Goal: Task Accomplishment & Management: Manage account settings

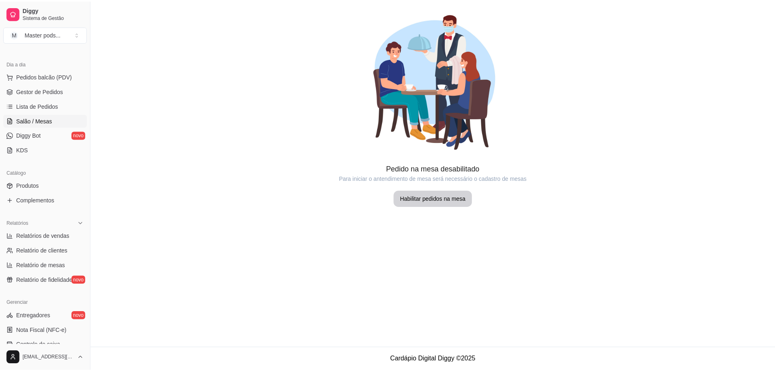
scroll to position [81, 0]
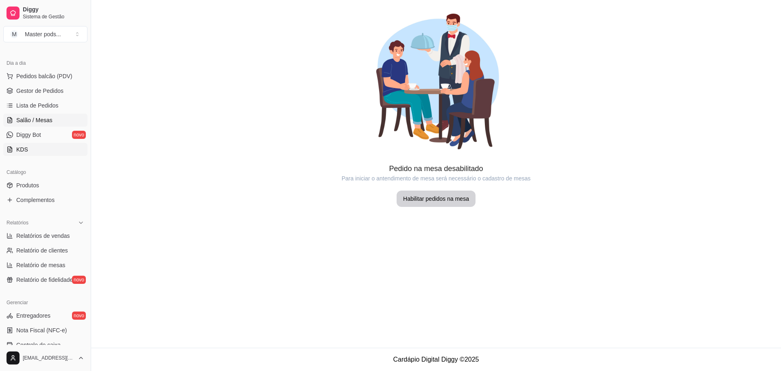
click at [26, 150] on span "KDS" at bounding box center [22, 149] width 12 height 8
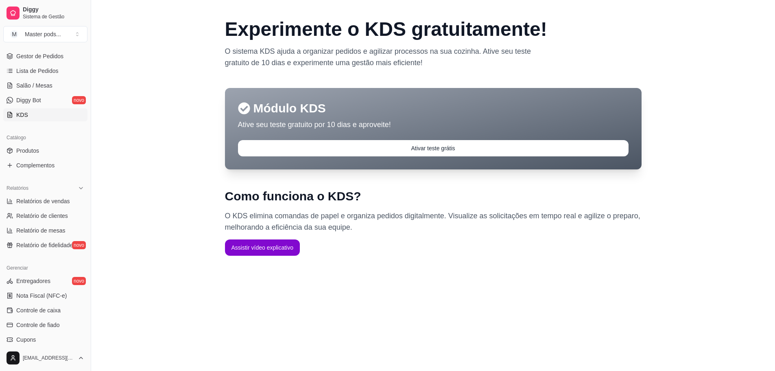
scroll to position [122, 0]
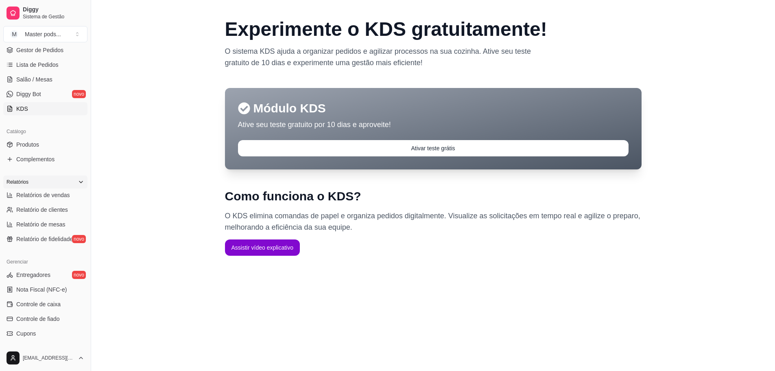
click at [81, 181] on div "Relatórios" at bounding box center [45, 181] width 84 height 13
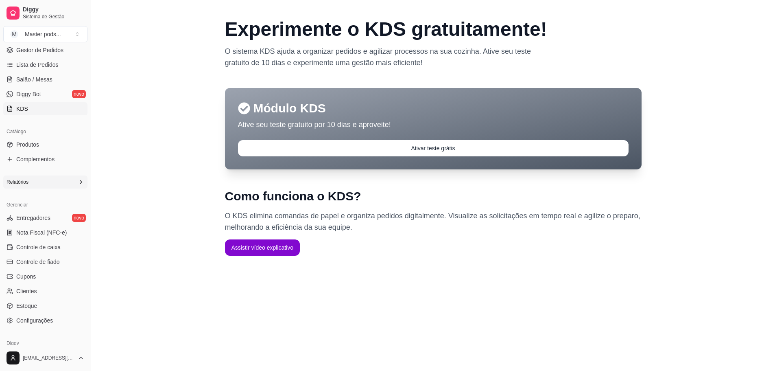
click at [78, 180] on icon at bounding box center [81, 182] width 7 height 7
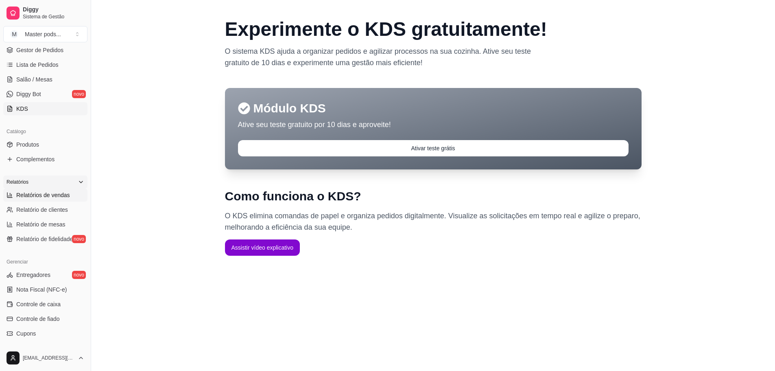
click at [56, 193] on span "Relatórios de vendas" at bounding box center [43, 195] width 54 height 8
select select "ALL"
select select "0"
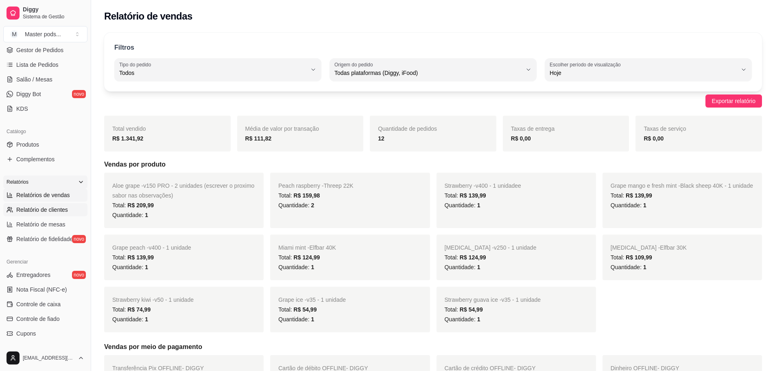
click at [58, 206] on span "Relatório de clientes" at bounding box center [42, 209] width 52 height 8
select select "30"
select select "HIGHEST_TOTAL_SPENT_WITH_ORDERS"
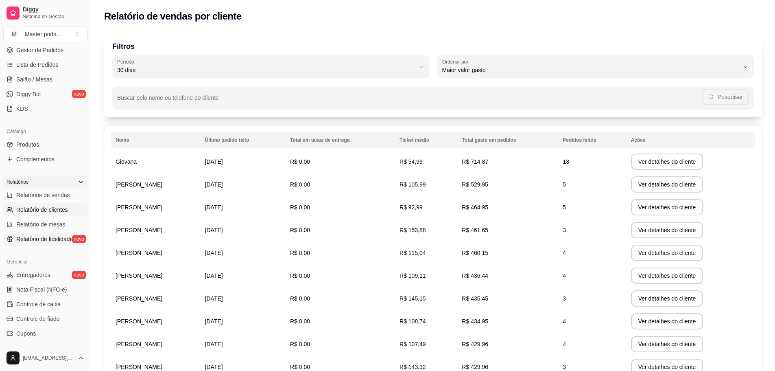
click at [38, 238] on span "Relatório de fidelidade" at bounding box center [44, 239] width 57 height 8
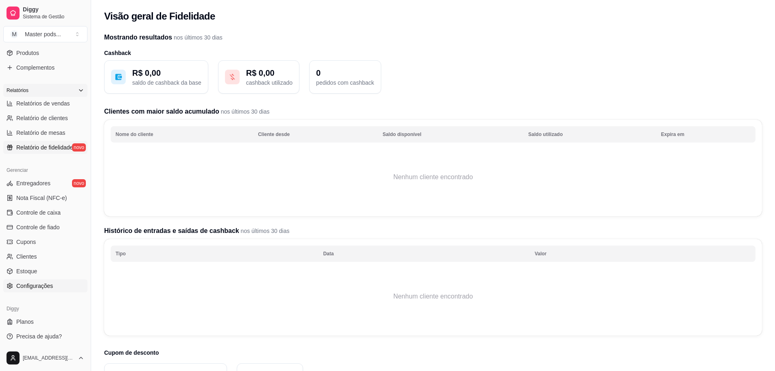
scroll to position [215, 0]
click at [40, 286] on span "Configurações" at bounding box center [34, 284] width 37 height 8
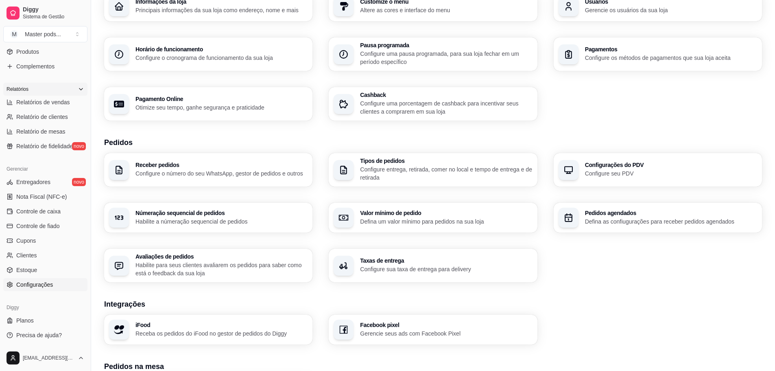
scroll to position [81, 0]
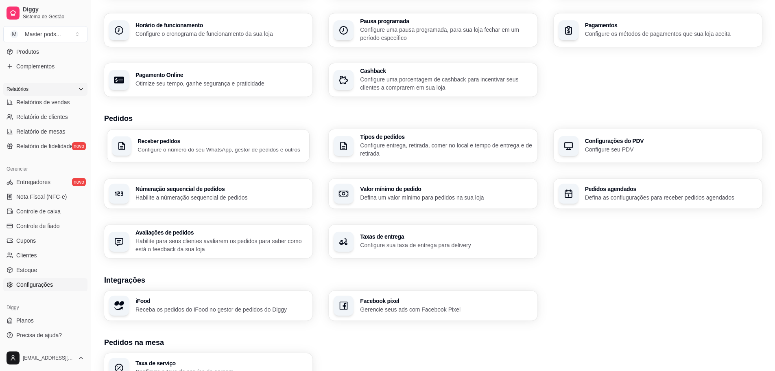
click at [272, 148] on p "Configure o número do seu WhatsApp, gestor de pedidos e outros" at bounding box center [220, 149] width 167 height 8
click at [438, 147] on p "Configure entrega, retirada, comer no local e tempo de entrega e de retirada" at bounding box center [445, 149] width 167 height 16
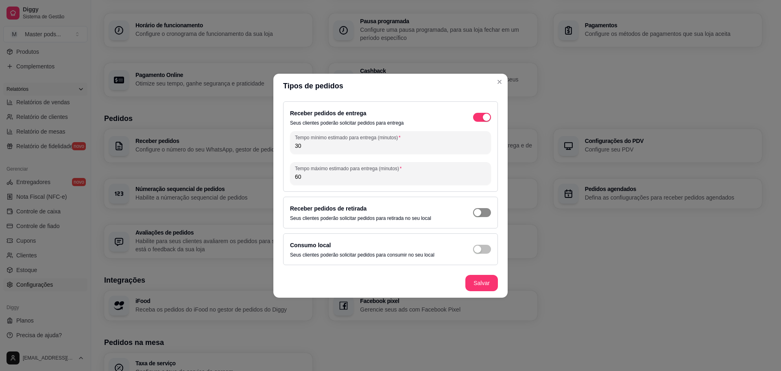
click at [478, 214] on div "button" at bounding box center [477, 212] width 7 height 7
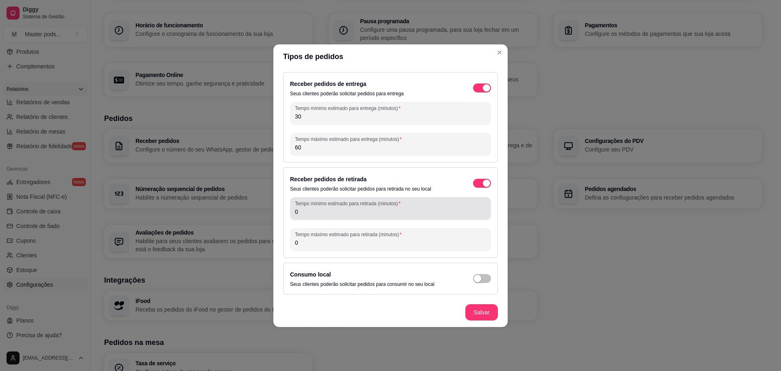
click at [363, 215] on input "0" at bounding box center [390, 211] width 191 height 8
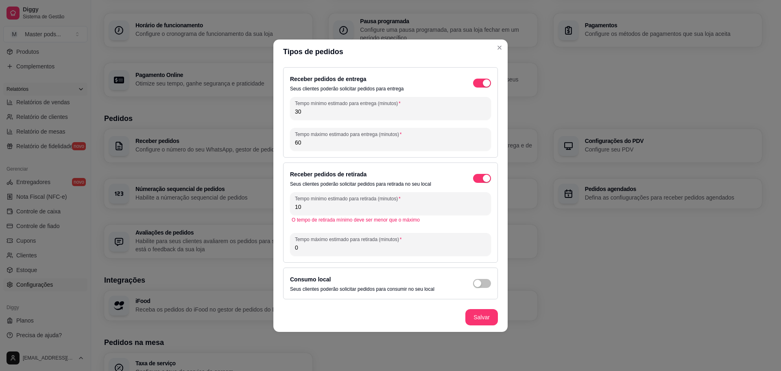
type input "10"
click at [315, 243] on input "0" at bounding box center [390, 247] width 191 height 8
type input "30"
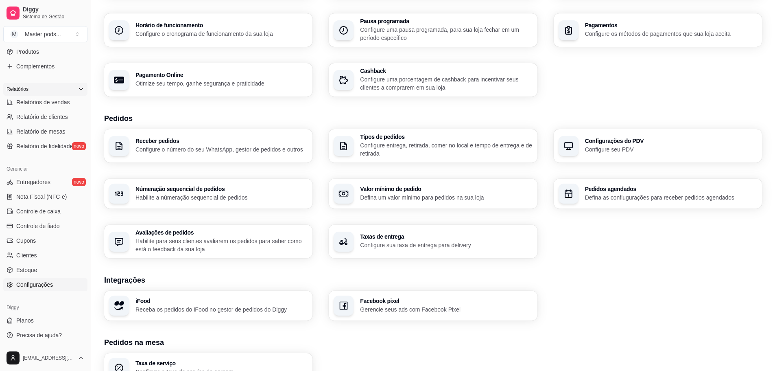
click at [397, 150] on p "Configure entrega, retirada, comer no local e tempo de entrega e de retirada" at bounding box center [446, 149] width 172 height 16
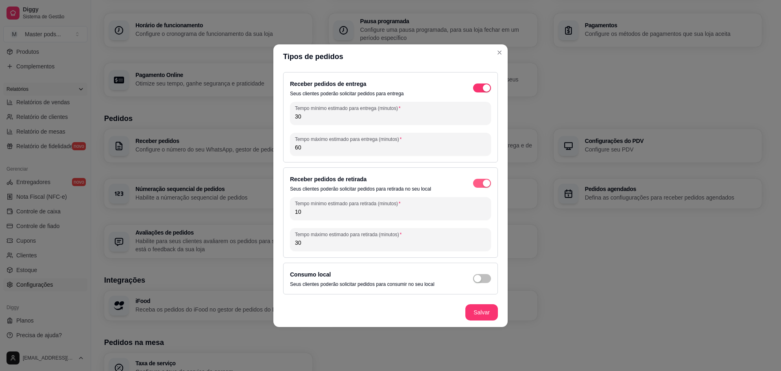
click at [486, 182] on div "button" at bounding box center [486, 182] width 7 height 7
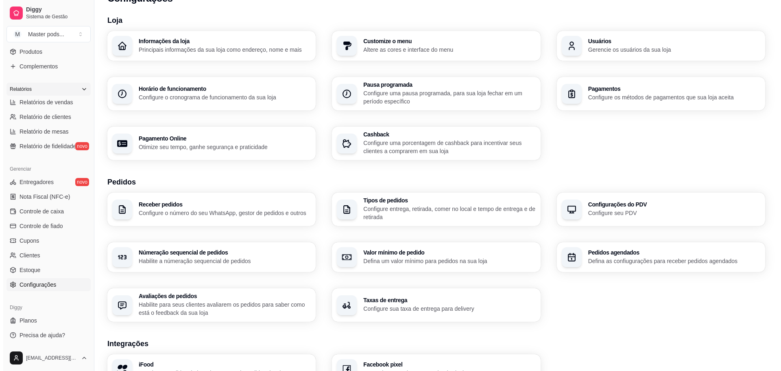
scroll to position [0, 0]
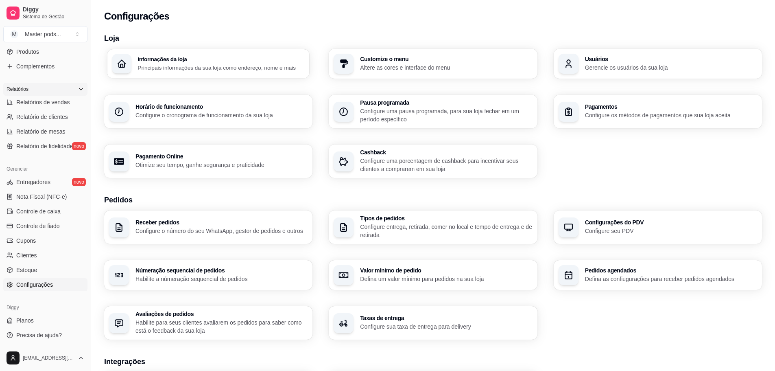
click at [134, 66] on div "Informações da loja Principais informações da sua loja como endereço, nome e ma…" at bounding box center [208, 63] width 202 height 29
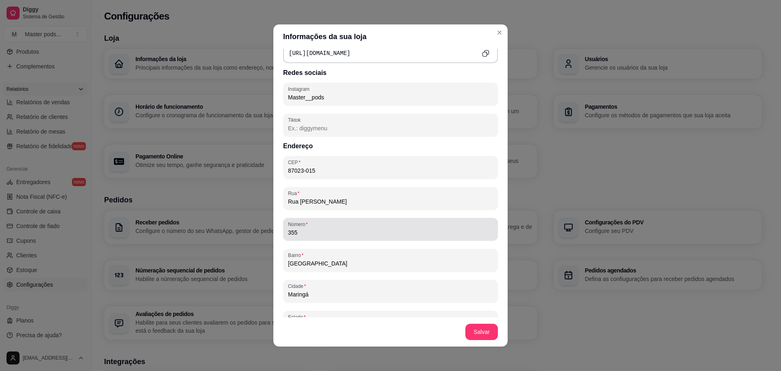
scroll to position [366, 0]
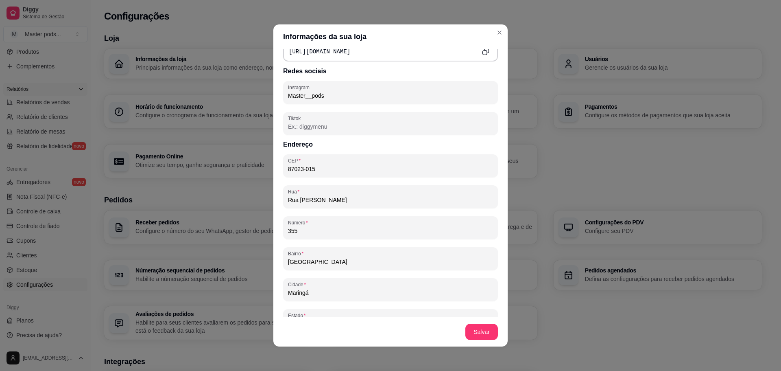
drag, startPoint x: 382, startPoint y: 199, endPoint x: 234, endPoint y: 184, distance: 148.4
click at [183, 209] on div "Informações da sua loja Informações principais Nome da loja Master pods Número …" at bounding box center [390, 185] width 781 height 371
drag, startPoint x: 312, startPoint y: 168, endPoint x: 254, endPoint y: 172, distance: 58.7
click at [254, 172] on div "Informações da sua loja Informações principais Nome da loja Master pods Número …" at bounding box center [390, 185] width 781 height 371
type input "Pods descartáveis 💨Aceitamos cartões 🤝🏻Cartão terá adicional da taxa da máquina…"
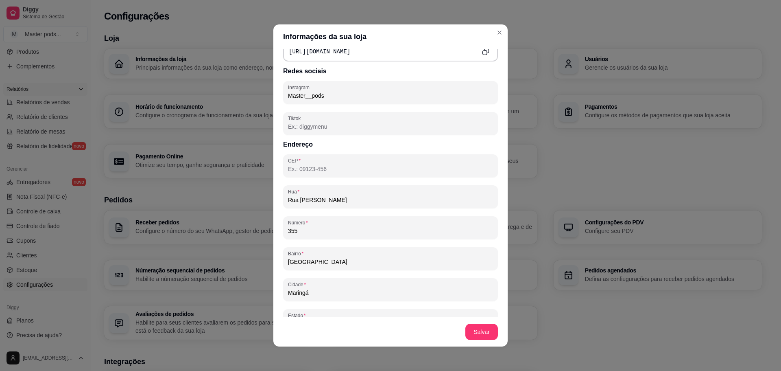
drag, startPoint x: 382, startPoint y: 200, endPoint x: 215, endPoint y: 190, distance: 167.4
click at [215, 190] on div "Informações da sua loja Informações principais Nome da loja Master pods Número …" at bounding box center [390, 185] width 781 height 371
type input "Pods descartáveis 💨Aceitamos cartões 🤝🏻Cartão terá adicional da taxa da máquina…"
type input "a"
type input "Pods descartáveis 💨Aceitamos cartões 🤝🏻Cartão terá adicional da taxa da máquina…"
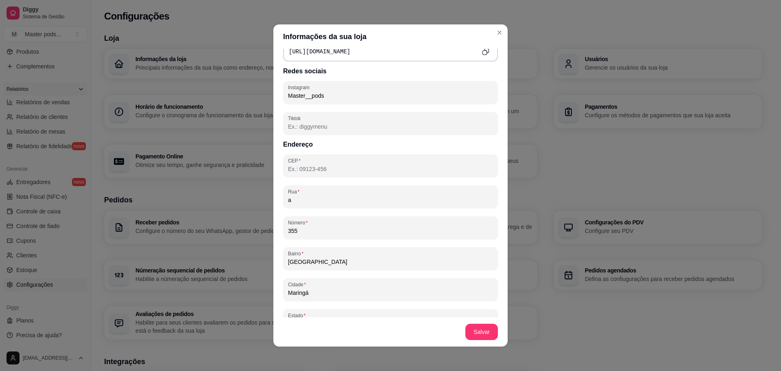
type input "av"
type input "Pods descartáveis 💨Aceitamos cartões 🤝🏻Cartão terá adicional da taxa da máquina…"
type input "av"
type input "Pods descartáveis 💨Aceitamos cartões 🤝🏻Cartão terá adicional da taxa da máquina…"
type input "av k"
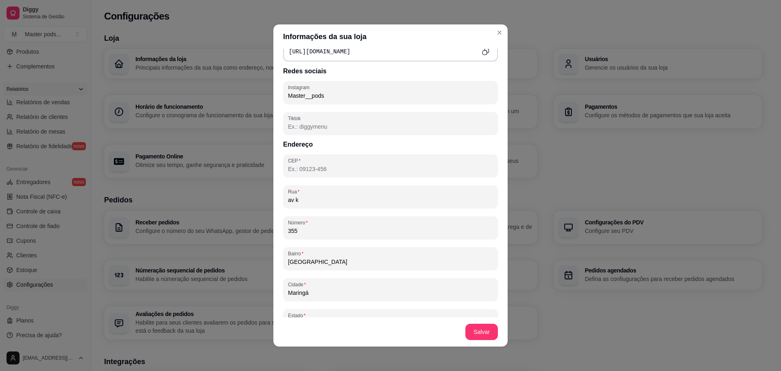
type input "Pods descartáveis 💨Aceitamos cartões 🤝🏻Cartão terá adicional da taxa da máquina…"
type input "av [PERSON_NAME]"
type input "Pods descartáveis 💨Aceitamos cartões 🤝🏻Cartão terá adicional da taxa da máquina…"
type input "av kak"
type input "Pods descartáveis 💨Aceitamos cartões 🤝🏻Cartão terá adicional da taxa da máquina…"
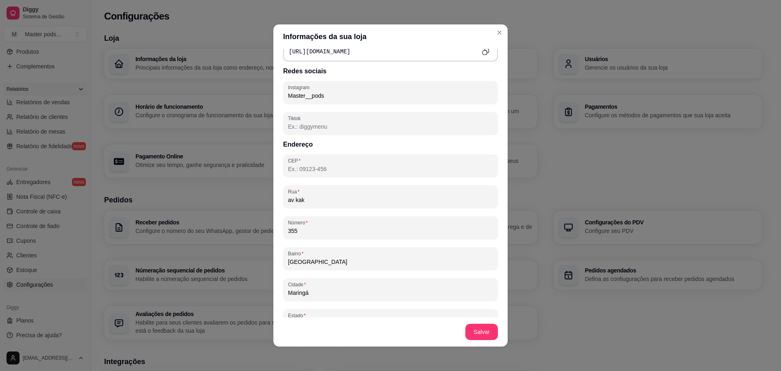
type input "av kako"
type input "Pods descartáveis 💨Aceitamos cartões 🤝🏻Cartão terá adicional da taxa da máquina…"
type input "av kakog"
type input "Pods descartáveis 💨Aceitamos cartões 🤝🏻Cartão terá adicional da taxa da máquina…"
type input "av [PERSON_NAME]"
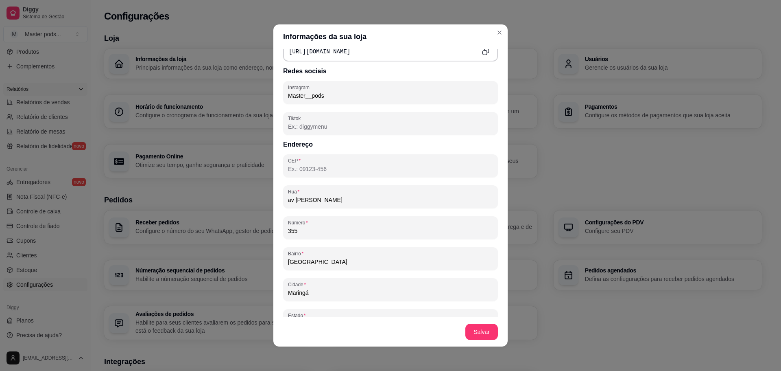
type input "Pods descartáveis 💨Aceitamos cartões 🤝🏻Cartão terá adicional da taxa da máquina…"
type input "av [PERSON_NAME]"
type input "Pods descartáveis 💨Aceitamos cartões 🤝🏻Cartão terá adicional da taxa da máquina…"
type input "av [PERSON_NAME]"
type input "Pods descartáveis 💨Aceitamos cartões 🤝🏻Cartão terá adicional da taxa da máquina…"
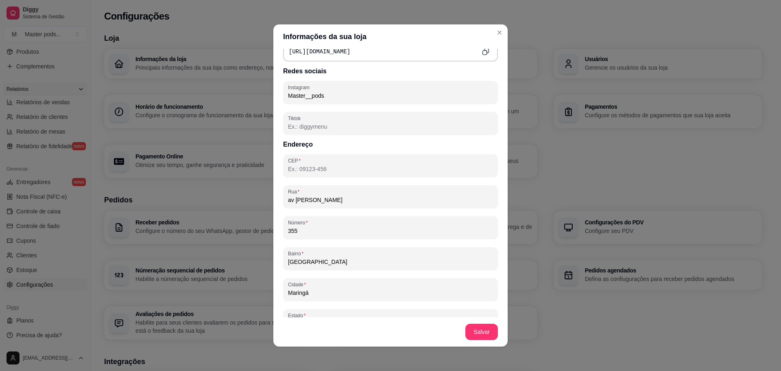
type input "av [PERSON_NAME]"
type input "Pods descartáveis 💨Aceitamos cartões 🤝🏻Cartão terá adicional da taxa da máquina…"
type input "av [PERSON_NAME] 1"
type input "Pods descartáveis 💨Aceitamos cartões 🤝🏻Cartão terá adicional da taxa da máquina…"
type input "av [PERSON_NAME] 10"
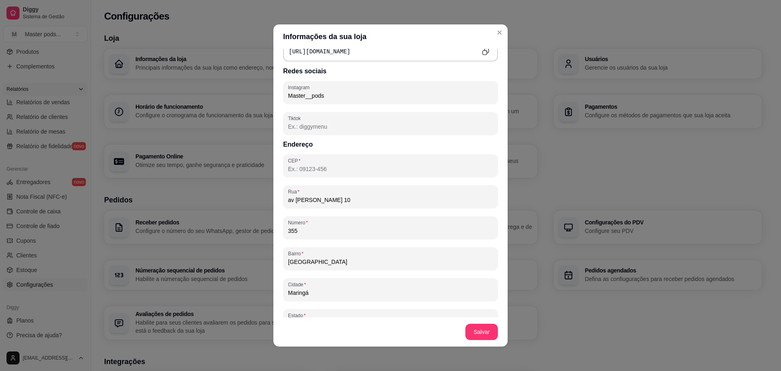
type input "Pods descartáveis 💨Aceitamos cartões 🤝🏻Cartão terá adicional da taxa da máquina…"
type input "av [PERSON_NAME] 103"
type input "Pods descartáveis 💨Aceitamos cartões 🤝🏻Cartão terá adicional da taxa da máquina…"
type input "av [PERSON_NAME] 1038"
drag, startPoint x: 354, startPoint y: 201, endPoint x: 318, endPoint y: 205, distance: 36.5
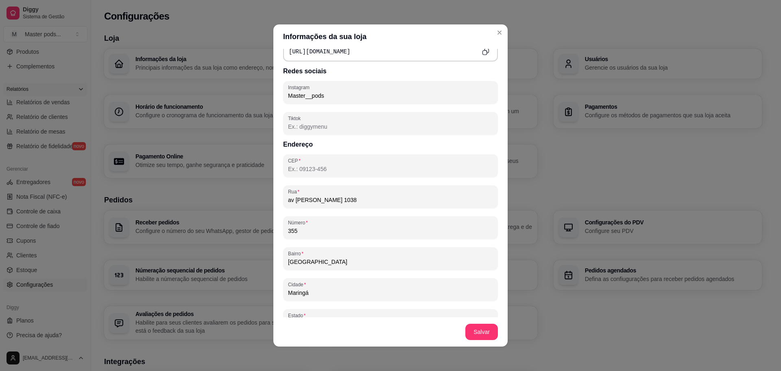
click at [318, 205] on div "[STREET_ADDRESS]" at bounding box center [390, 196] width 215 height 23
type input "Pods descartáveis 💨Aceitamos cartões 🤝🏻Cartão terá adicional da taxa da máquina…"
type input "av [PERSON_NAME]"
type input "Pods descartáveis 💨Aceitamos cartões 🤝🏻Cartão terá adicional da taxa da máquina…"
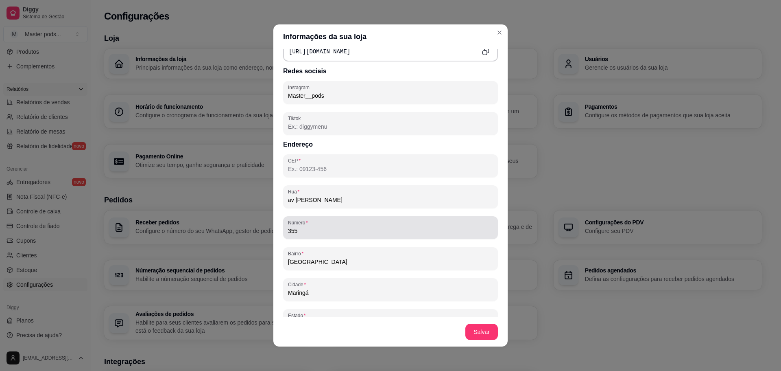
type input "av [PERSON_NAME]"
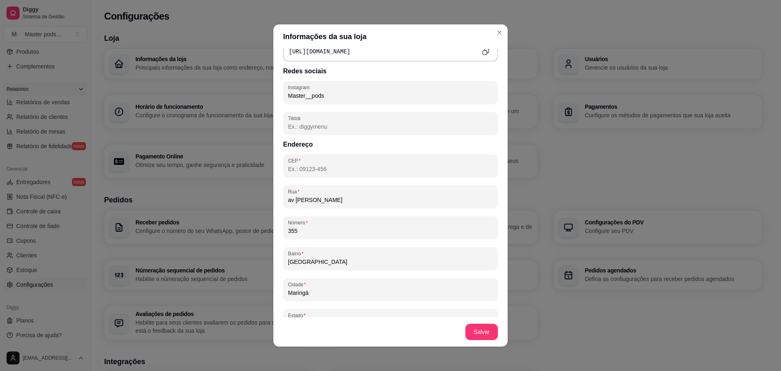
drag, startPoint x: 307, startPoint y: 234, endPoint x: 233, endPoint y: 240, distance: 74.7
click at [233, 240] on div "Informações da sua loja Informações principais Nome da loja Master pods Número …" at bounding box center [390, 185] width 781 height 371
type input "Pods descartáveis 💨Aceitamos cartões 🤝🏻Cartão terá adicional da taxa da máquina…"
type input "1"
type input "Pods descartáveis 💨Aceitamos cartões 🤝🏻Cartão terá adicional da taxa da máquina…"
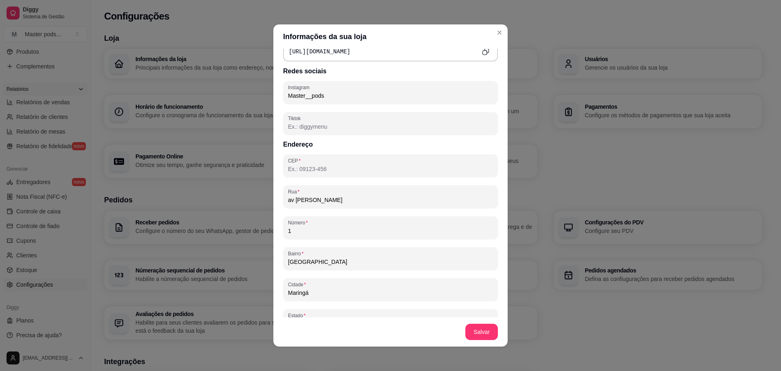
type input "10"
type input "Pods descartáveis 💨Aceitamos cartões 🤝🏻Cartão terá adicional da taxa da máquina…"
type input "103"
type input "Pods descartáveis 💨Aceitamos cartões 🤝🏻Cartão terá adicional da taxa da máquina…"
type input "1038"
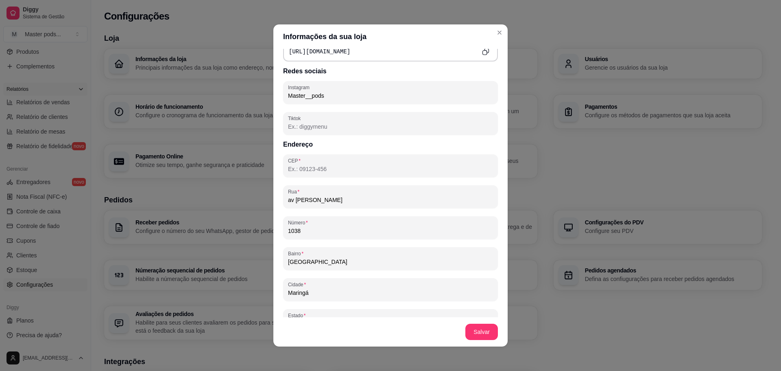
drag, startPoint x: 388, startPoint y: 258, endPoint x: 203, endPoint y: 253, distance: 185.9
click at [203, 253] on div "Informações da sua loja Informações principais Nome da loja Master pods Número …" at bounding box center [390, 185] width 781 height 371
type input "Pods descartáveis 💨Aceitamos cartões 🤝🏻Cartão terá adicional da taxa da máquina…"
type input "p"
type input "Pods descartáveis 💨Aceitamos cartões 🤝🏻Cartão terá adicional da taxa da máquina…"
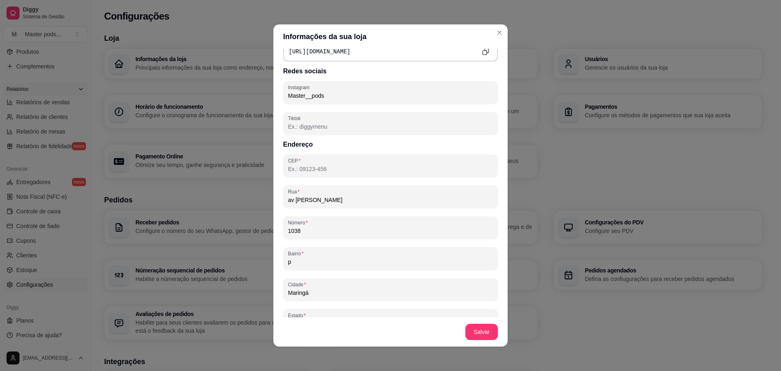
type input "pa"
type input "Pods descartáveis 💨Aceitamos cartões 🤝🏻Cartão terá adicional da taxa da máquina…"
type input "p"
type input "Pods descartáveis 💨Aceitamos cartões 🤝🏻Cartão terá adicional da taxa da máquina…"
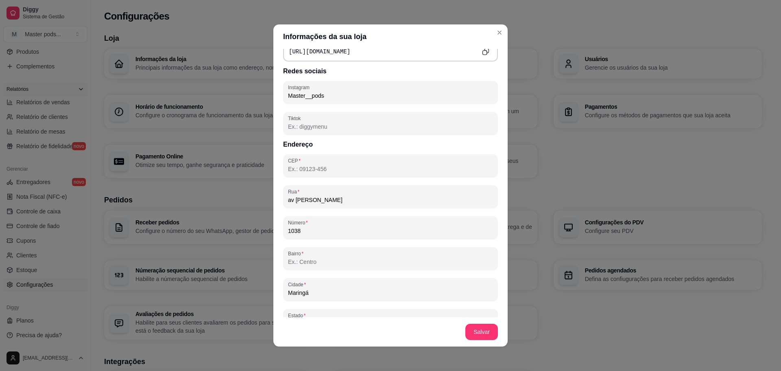
type input "p"
type input "Pods descartáveis 💨Aceitamos cartões 🤝🏻Cartão terá adicional da taxa da máquina…"
type input "pa"
type input "Pods descartáveis 💨Aceitamos cartões 🤝🏻Cartão terá adicional da taxa da máquina…"
type input "par"
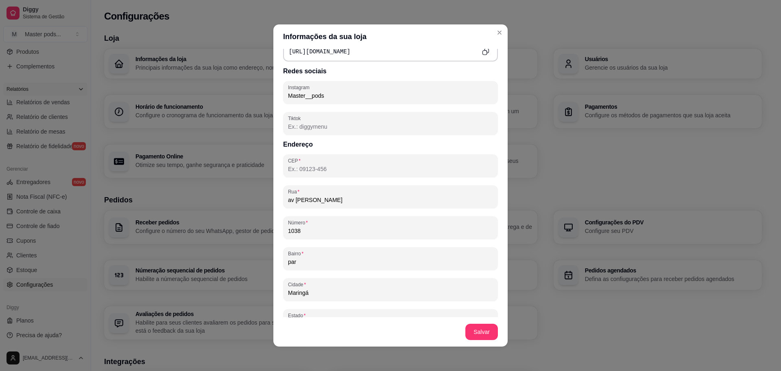
type input "Pods descartáveis 💨Aceitamos cartões 🤝🏻Cartão terá adicional da taxa da máquina…"
type input "pard"
type input "Pods descartáveis 💨Aceitamos cartões 🤝🏻Cartão terá adicional da taxa da máquina…"
type input "par"
type input "Pods descartáveis 💨Aceitamos cartões 🤝🏻Cartão terá adicional da taxa da máquina…"
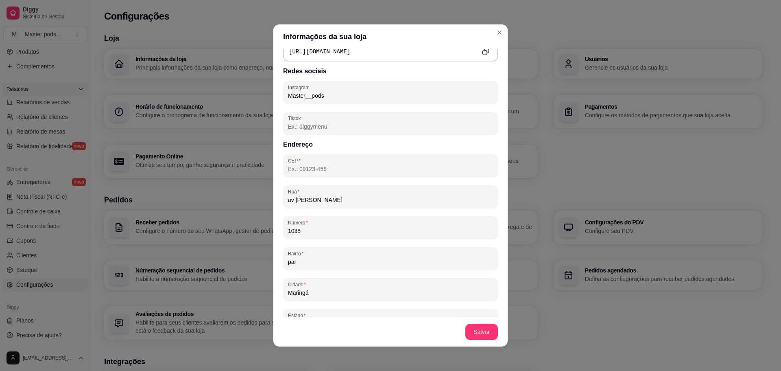
type input "pa"
type input "Pods descartáveis 💨Aceitamos cartões 🤝🏻Cartão terá adicional da taxa da máquina…"
type input "p"
type input "Pods descartáveis 💨Aceitamos cartões 🤝🏻Cartão terá adicional da taxa da máquina…"
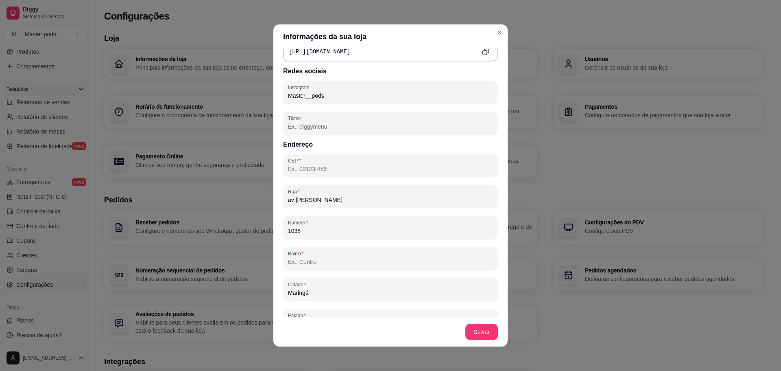
type input "p"
type input "Pods descartáveis 💨Aceitamos cartões 🤝🏻Cartão terá adicional da taxa da máquina…"
type input "pa"
type input "Pods descartáveis 💨Aceitamos cartões 🤝🏻Cartão terá adicional da taxa da máquina…"
type input "par"
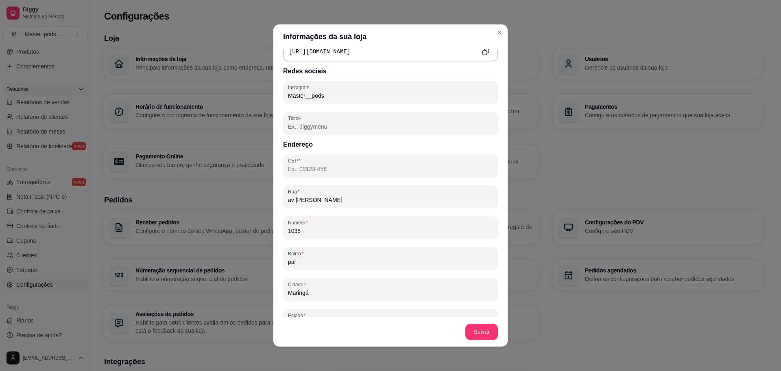
type input "Pods descartáveis 💨Aceitamos cartões 🤝🏻Cartão terá adicional da taxa da máquina…"
type input "parq"
type input "Pods descartáveis 💨Aceitamos cartões 🤝🏻Cartão terá adicional da taxa da máquina…"
type input "parqu"
type input "Pods descartáveis 💨Aceitamos cartões 🤝🏻Cartão terá adicional da taxa da máquina…"
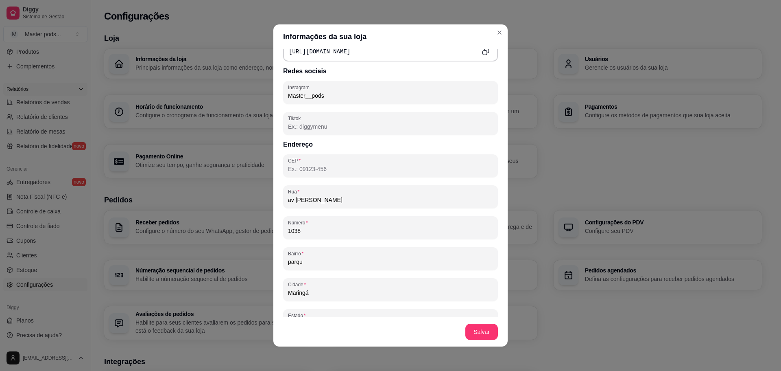
type input "parque"
type input "Pods descartáveis 💨Aceitamos cartões 🤝🏻Cartão terá adicional da taxa da máquina…"
type input "parque"
type input "Pods descartáveis 💨Aceitamos cartões 🤝🏻Cartão terá adicional da taxa da máquina…"
type input "parque d"
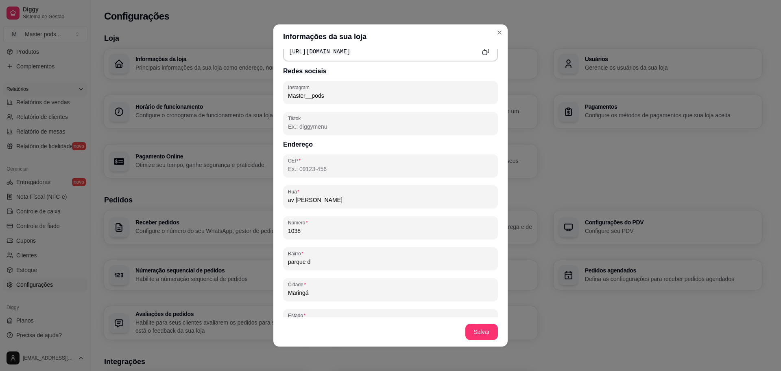
type input "Pods descartáveis 💨Aceitamos cartões 🤝🏻Cartão terá adicional da taxa da máquina…"
type input "parque da"
type input "Pods descartáveis 💨Aceitamos cartões 🤝🏻Cartão terá adicional da taxa da máquina…"
type input "parque das"
type input "Pods descartáveis 💨Aceitamos cartões 🤝🏻Cartão terá adicional da taxa da máquina…"
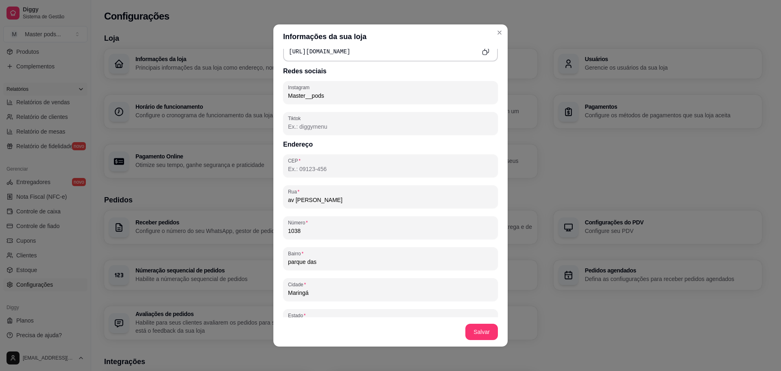
type input "parque das"
type input "Pods descartáveis 💨Aceitamos cartões 🤝🏻Cartão terá adicional da taxa da máquina…"
type input "parque das g"
type input "Pods descartáveis 💨Aceitamos cartões 🤝🏻Cartão terá adicional da taxa da máquina…"
type input "parque das gr"
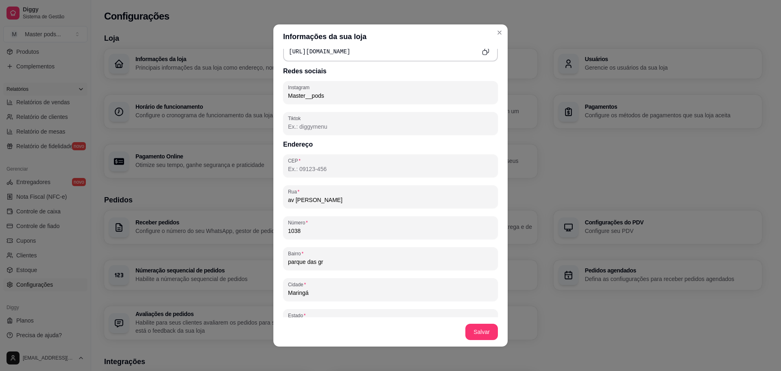
type input "Pods descartáveis 💨Aceitamos cartões 🤝🏻Cartão terá adicional da taxa da máquina…"
type input "parque das gre"
type input "Pods descartáveis 💨Aceitamos cartões 🤝🏻Cartão terá adicional da taxa da máquina…"
type input "parque das grev"
type input "Pods descartáveis 💨Aceitamos cartões 🤝🏻Cartão terá adicional da taxa da máquina…"
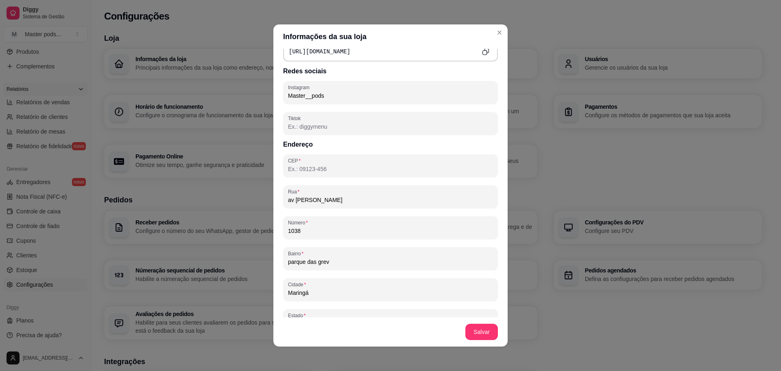
type input "[GEOGRAPHIC_DATA]"
type input "Pods descartáveis 💨Aceitamos cartões 🤝🏻Cartão terá adicional da taxa da máquina…"
type input "parque das grevil"
type input "Pods descartáveis 💨Aceitamos cartões 🤝🏻Cartão terá adicional da taxa da máquina…"
type input "parque das grevile"
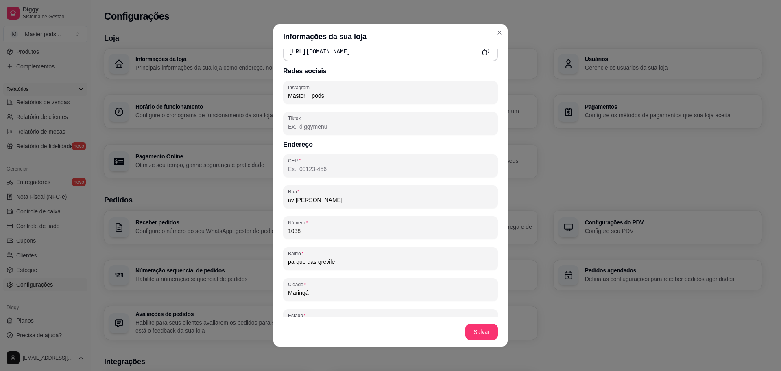
type input "Pods descartáveis 💨Aceitamos cartões 🤝🏻Cartão terá adicional da taxa da máquina…"
type input "[GEOGRAPHIC_DATA]"
type input "Pods descartáveis 💨Aceitamos cartões 🤝🏻Cartão terá adicional da taxa da máquina…"
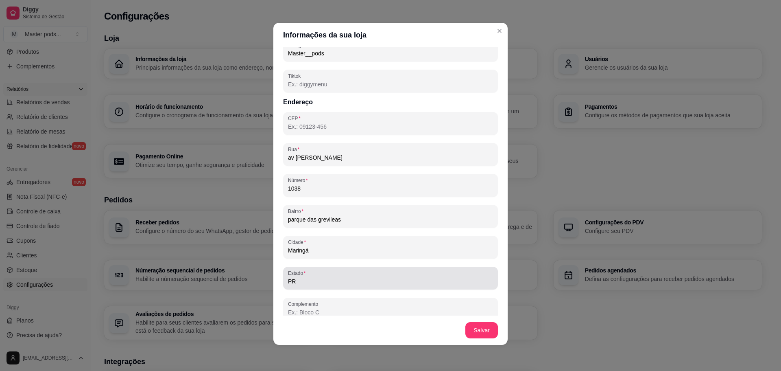
scroll to position [414, 0]
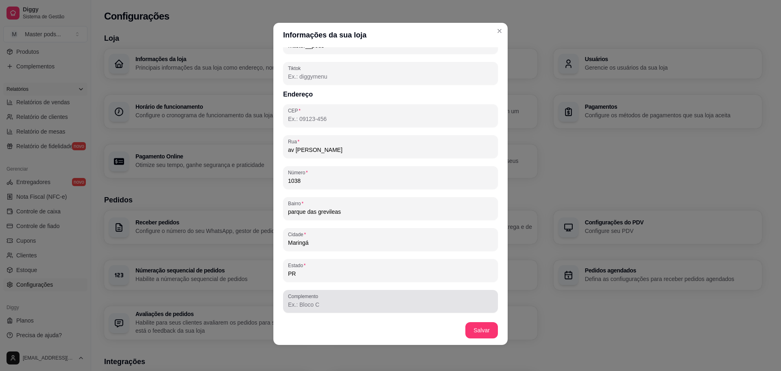
type input "parque das grevileas"
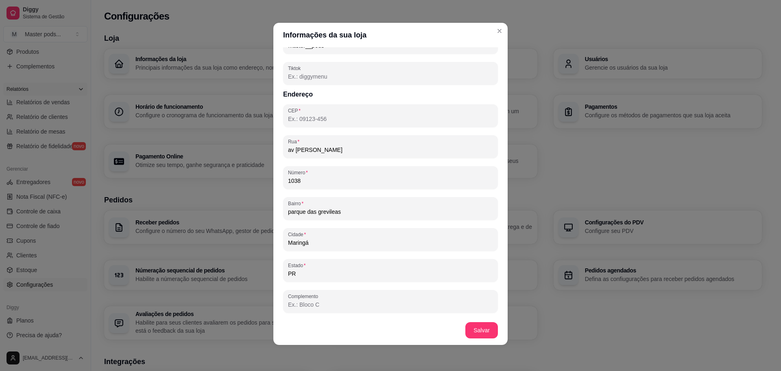
click at [313, 302] on input "Complemento" at bounding box center [390, 304] width 205 height 8
type input "Pods descartáveis 💨Aceitamos cartões 🤝🏻Cartão terá adicional da taxa da máquina…"
type input "i"
type input "Pods descartáveis 💨Aceitamos cartões 🤝🏻Cartão terá adicional da taxa da máquina…"
type input "in"
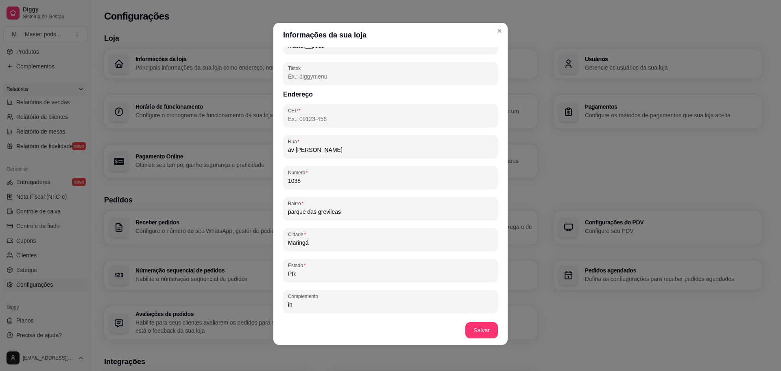
type input "Pods descartáveis 💨Aceitamos cartões 🤝🏻Cartão terá adicional da taxa da máquina…"
type input "ing"
type input "Pods descartáveis 💨Aceitamos cartões 🤝🏻Cartão terá adicional da taxa da máquina…"
type input "inga"
type input "Pods descartáveis 💨Aceitamos cartões 🤝🏻Cartão terá adicional da taxa da máquina…"
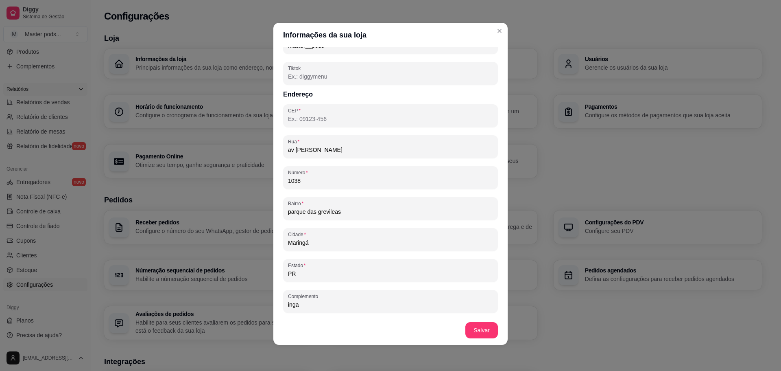
type input "inga"
type input "Pods descartáveis 💨Aceitamos cartões 🤝🏻Cartão terá adicional da taxa da máquina…"
type input "[PERSON_NAME]"
type input "Pods descartáveis 💨Aceitamos cartões 🤝🏻Cartão terá adicional da taxa da máquina…"
type input "inga be"
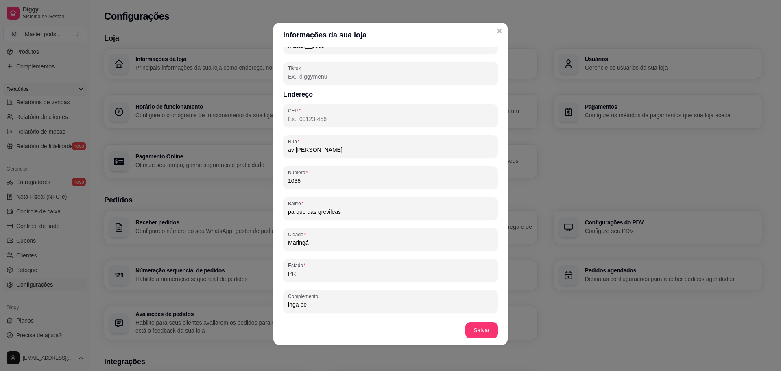
type input "Pods descartáveis 💨Aceitamos cartões 🤝🏻Cartão terá adicional da taxa da máquina…"
type input "inga bee"
type input "Pods descartáveis 💨Aceitamos cartões 🤝🏻Cartão terá adicional da taxa da máquina…"
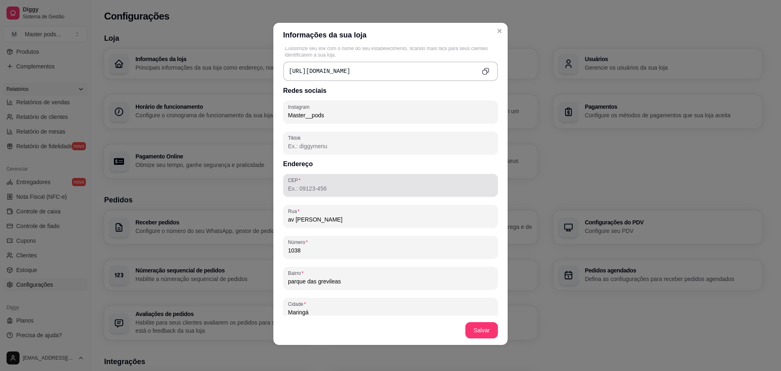
scroll to position [333, 0]
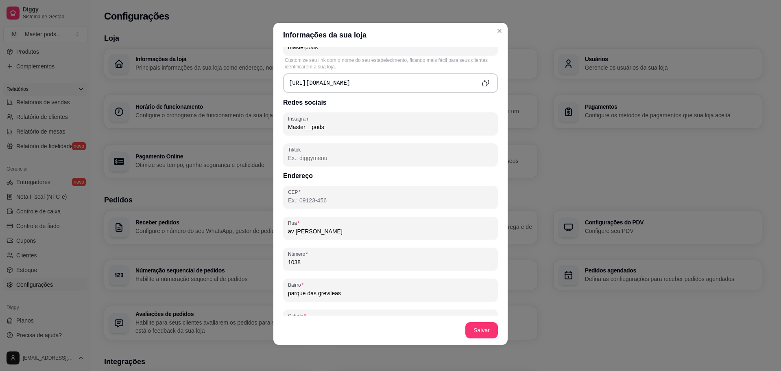
type input "inga beer"
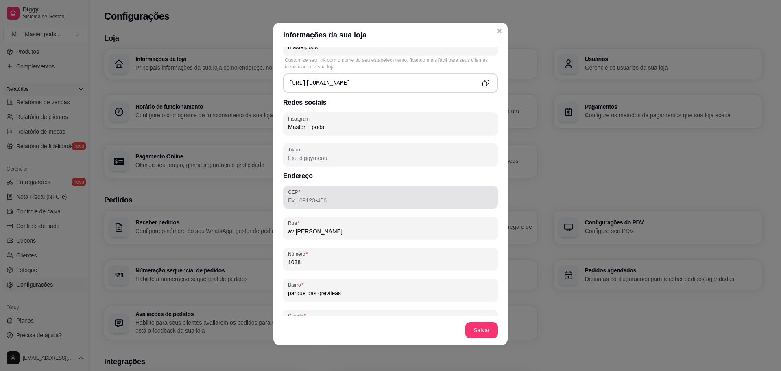
click at [325, 192] on div at bounding box center [390, 197] width 205 height 16
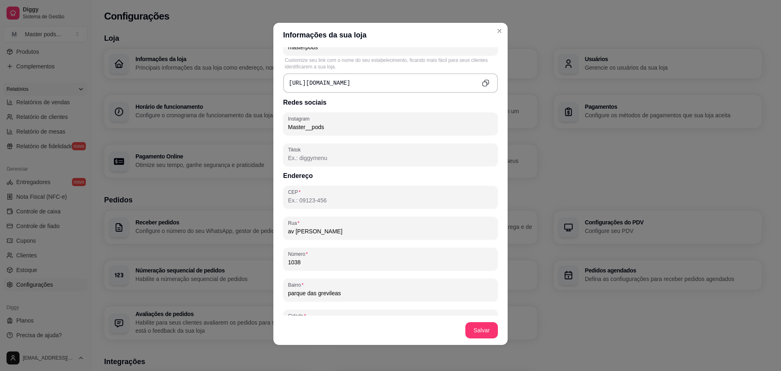
click at [324, 196] on input "CEP" at bounding box center [390, 200] width 205 height 8
paste input "87025-000"
type input "Pods descartáveis 💨Aceitamos cartões 🤝🏻Cartão terá adicional da taxa da máquina…"
type input "87025-000"
type input "Pods descartáveis 💨Aceitamos cartões 🤝🏻Cartão terá adicional da taxa da máquina…"
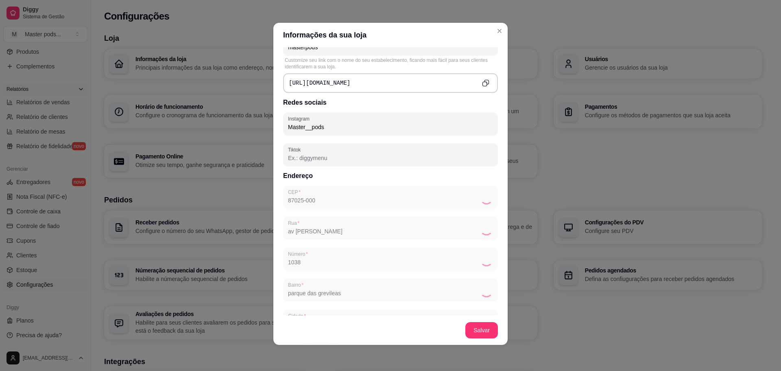
type input "[GEOGRAPHIC_DATA]"
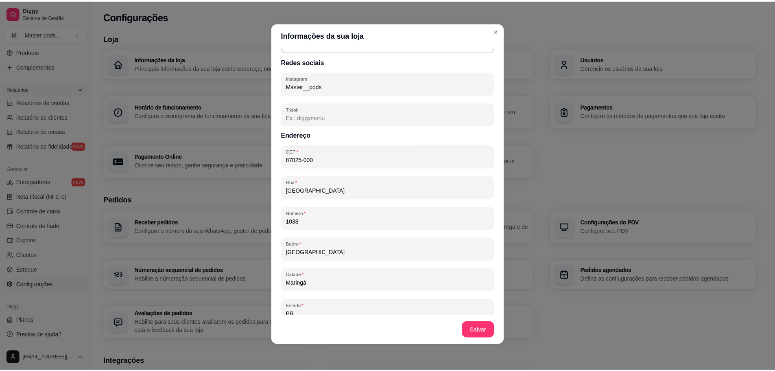
scroll to position [414, 0]
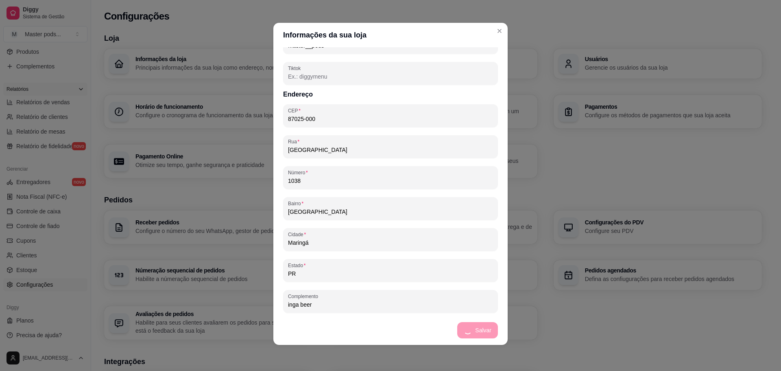
type input "Pods descartáveis 💨Aceitamos cartões 🤝🏻Cartão terá adicional da taxa da máquina…"
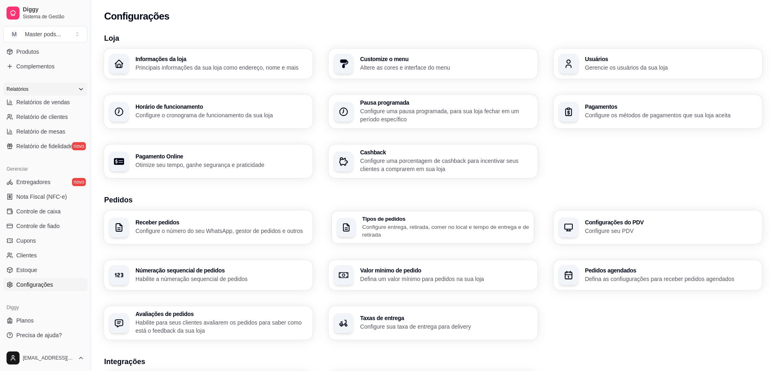
click at [401, 229] on p "Configure entrega, retirada, comer no local e tempo de entrega e de retirada" at bounding box center [445, 230] width 167 height 16
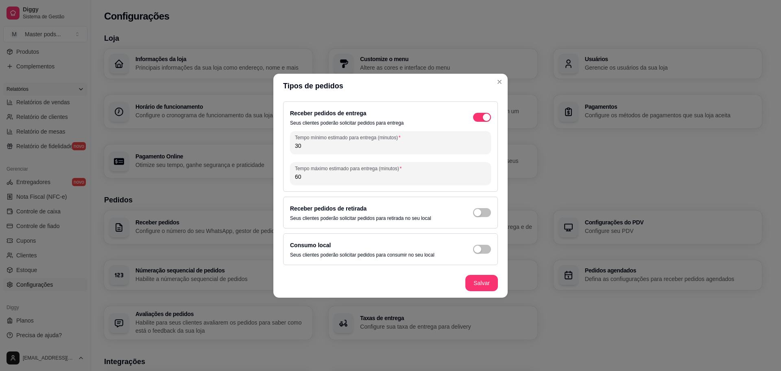
click at [482, 207] on div "Receber pedidos de retirada Seus clientes poderão solicitar pedidos para retira…" at bounding box center [390, 212] width 201 height 18
click at [480, 216] on div "button" at bounding box center [477, 212] width 7 height 7
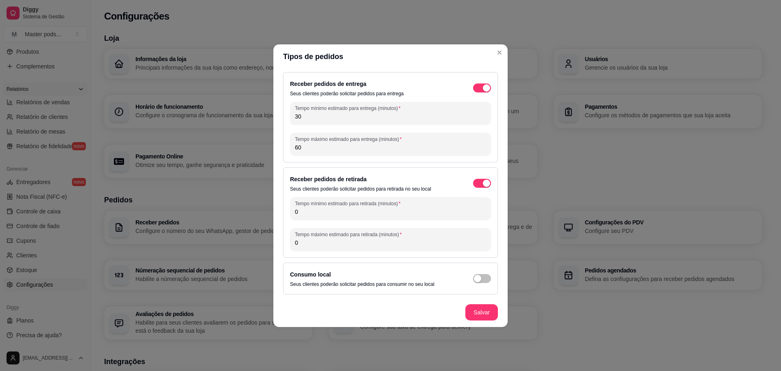
click at [404, 214] on input "0" at bounding box center [390, 211] width 191 height 8
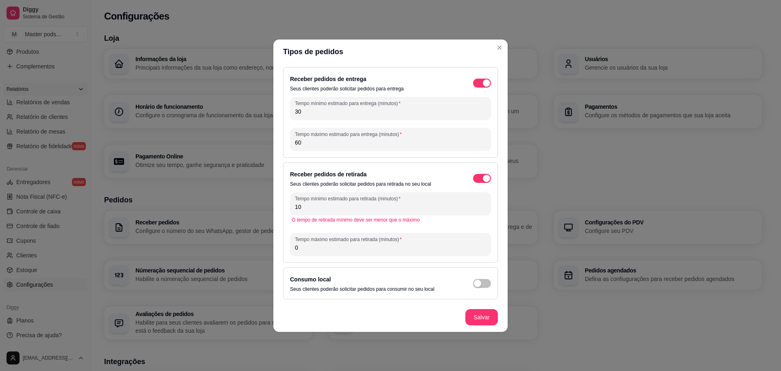
type input "10"
click at [318, 245] on input "0" at bounding box center [390, 247] width 191 height 8
type input "30"
click at [484, 325] on footer "Salvar" at bounding box center [390, 316] width 234 height 29
